Goal: Task Accomplishment & Management: Use online tool/utility

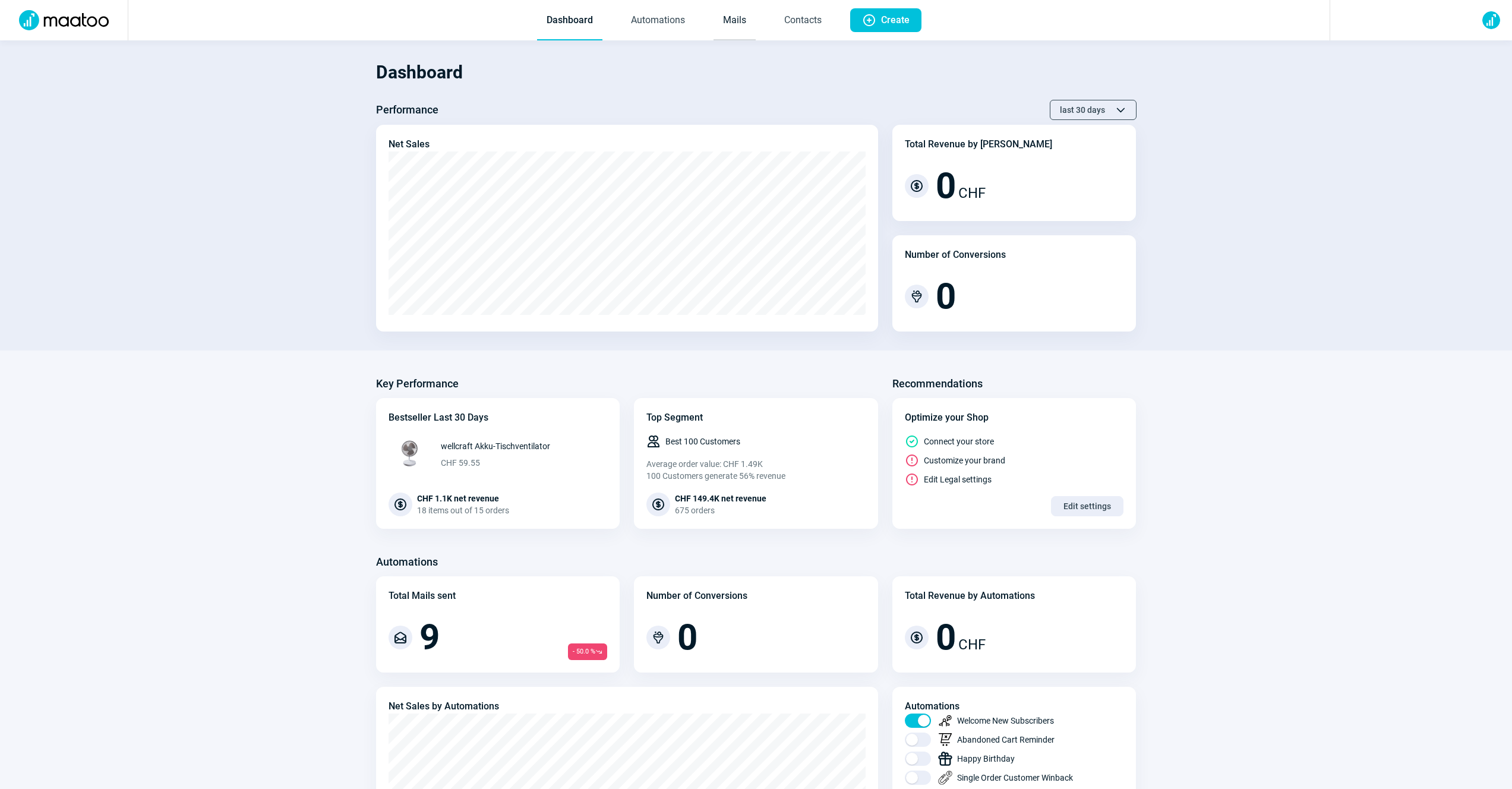
click at [729, 12] on link "Mails" at bounding box center [734, 21] width 42 height 39
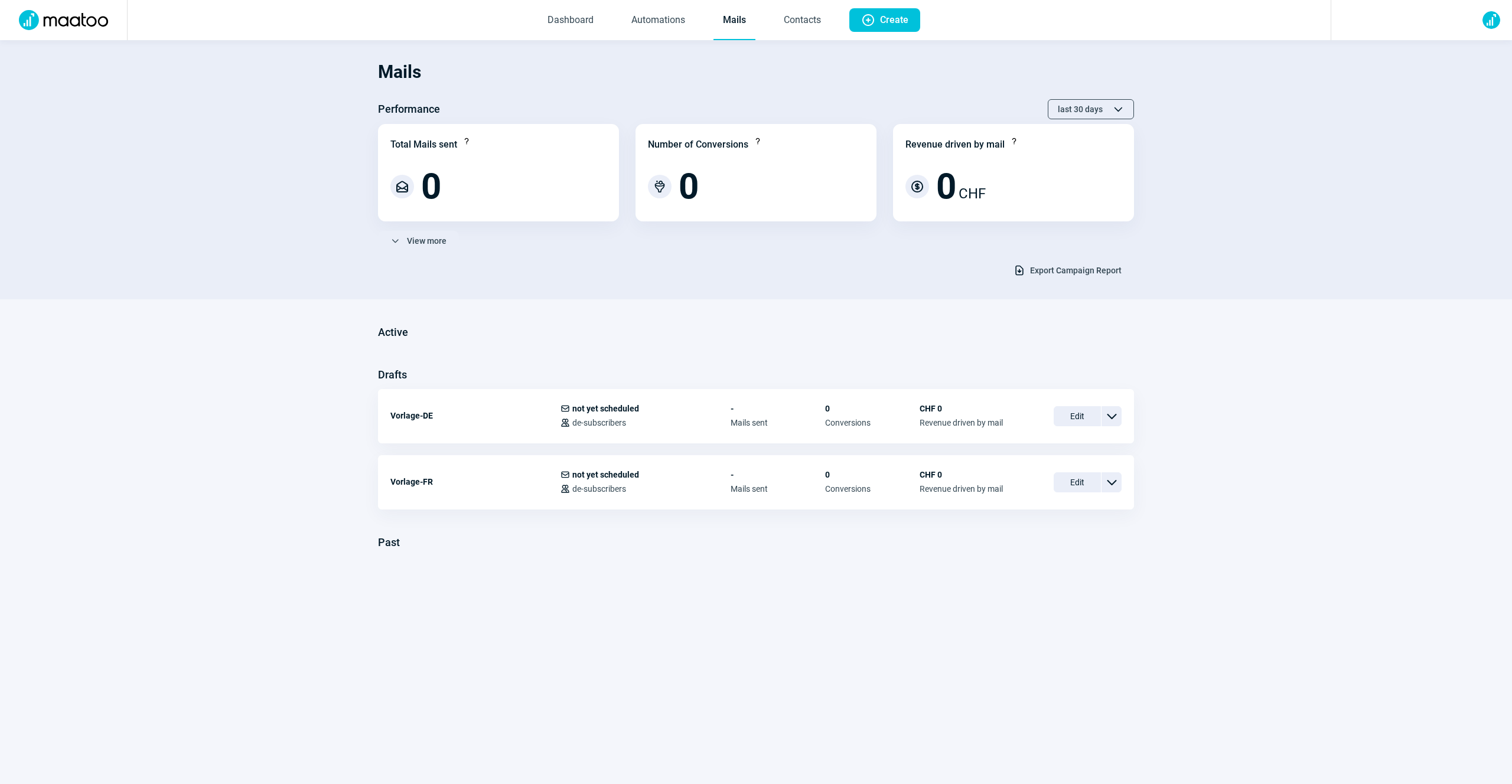
click at [1037, 268] on span "Export Campaign Report" at bounding box center [1076, 271] width 92 height 19
click at [123, 436] on section "Active Drafts Vorlage-DE Mail icon not yet scheduled Users icon de-subscribers …" at bounding box center [756, 468] width 1512 height 290
click at [276, 215] on section "Mails Performance last 30 days ChevronUp icon ChevronDown icon Total Mails sent…" at bounding box center [756, 170] width 1512 height 259
click at [261, 160] on section "Mails Performance last 30 days ChevronUp icon ChevronDown icon Total Mails sent…" at bounding box center [756, 170] width 1512 height 259
